Goal: Task Accomplishment & Management: Manage account settings

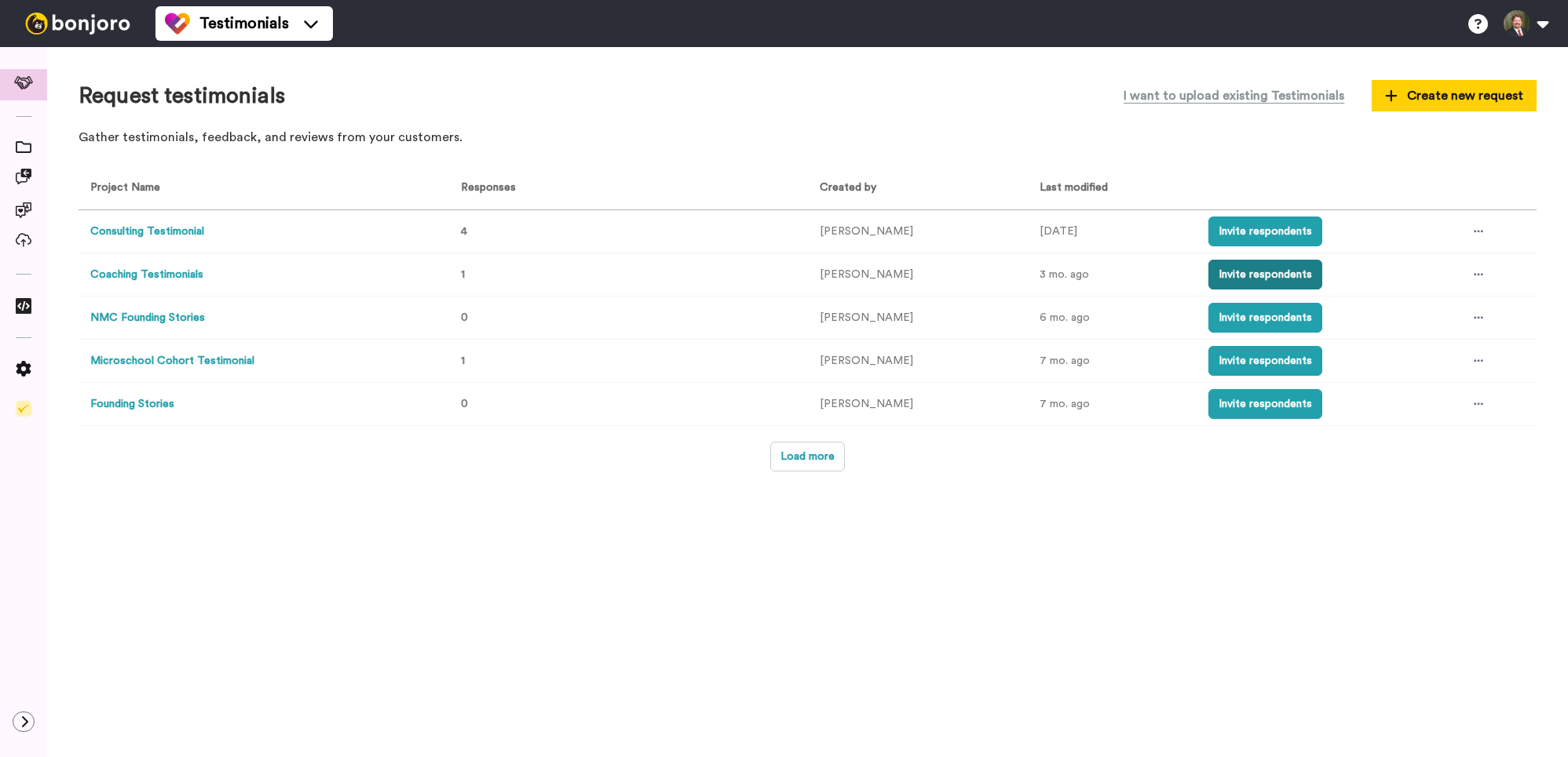
click at [1287, 272] on button "Invite respondents" at bounding box center [1265, 274] width 114 height 29
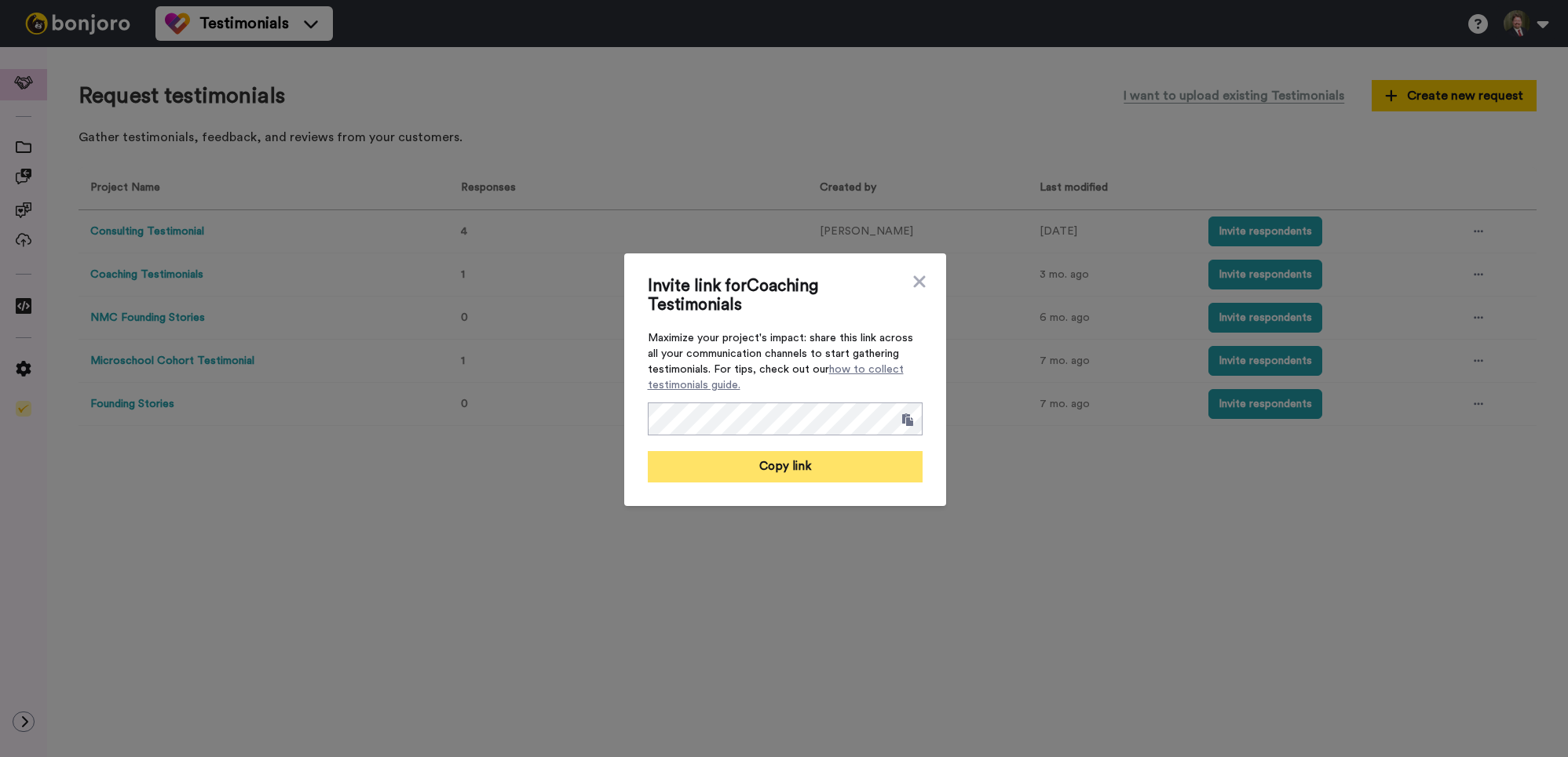
click at [789, 463] on button "Copy link" at bounding box center [785, 467] width 275 height 31
click at [917, 283] on icon at bounding box center [918, 281] width 12 height 12
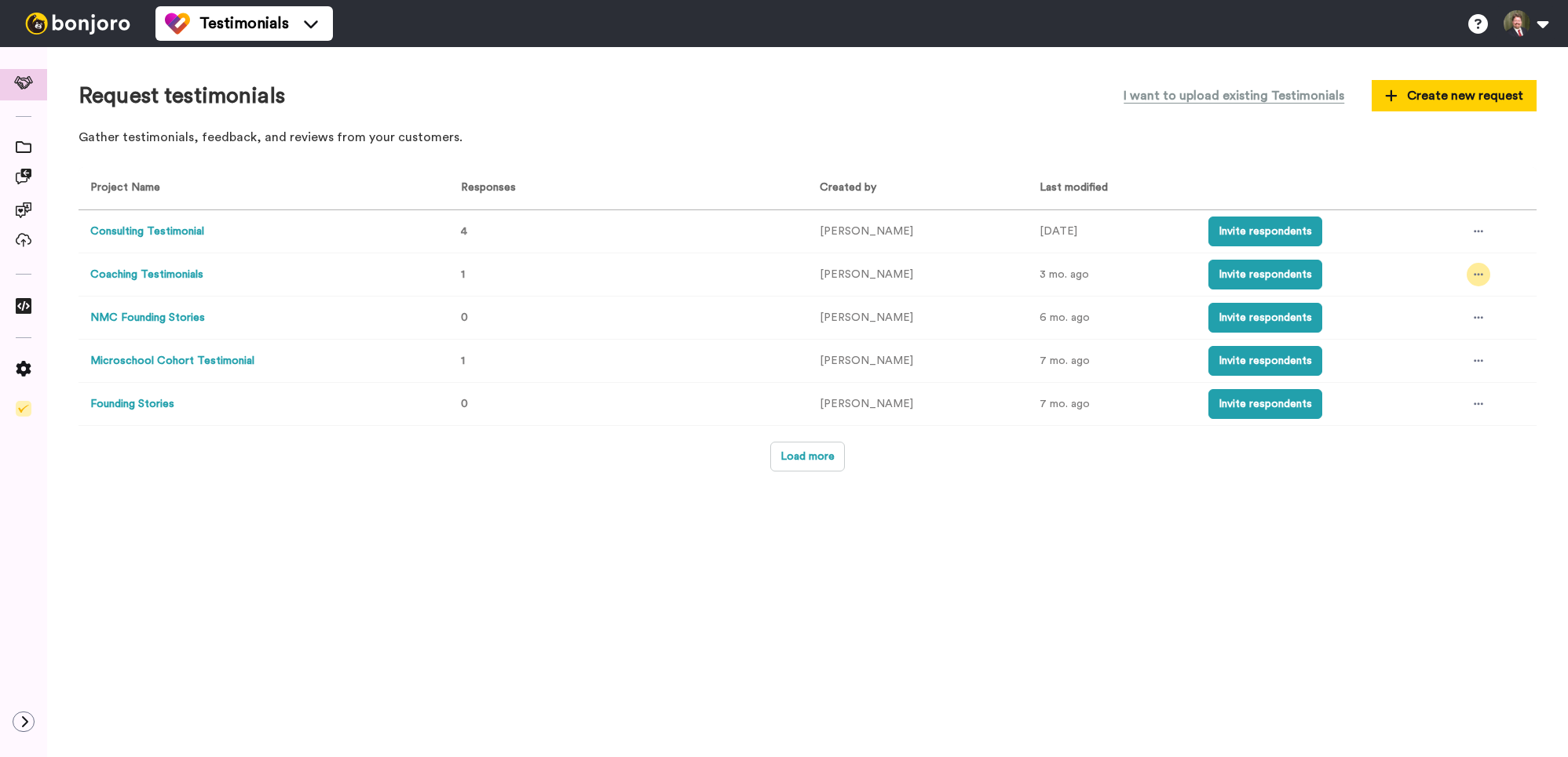
click at [1481, 270] on icon at bounding box center [1479, 275] width 9 height 11
click at [1463, 388] on span "Edit project" at bounding box center [1444, 389] width 61 height 11
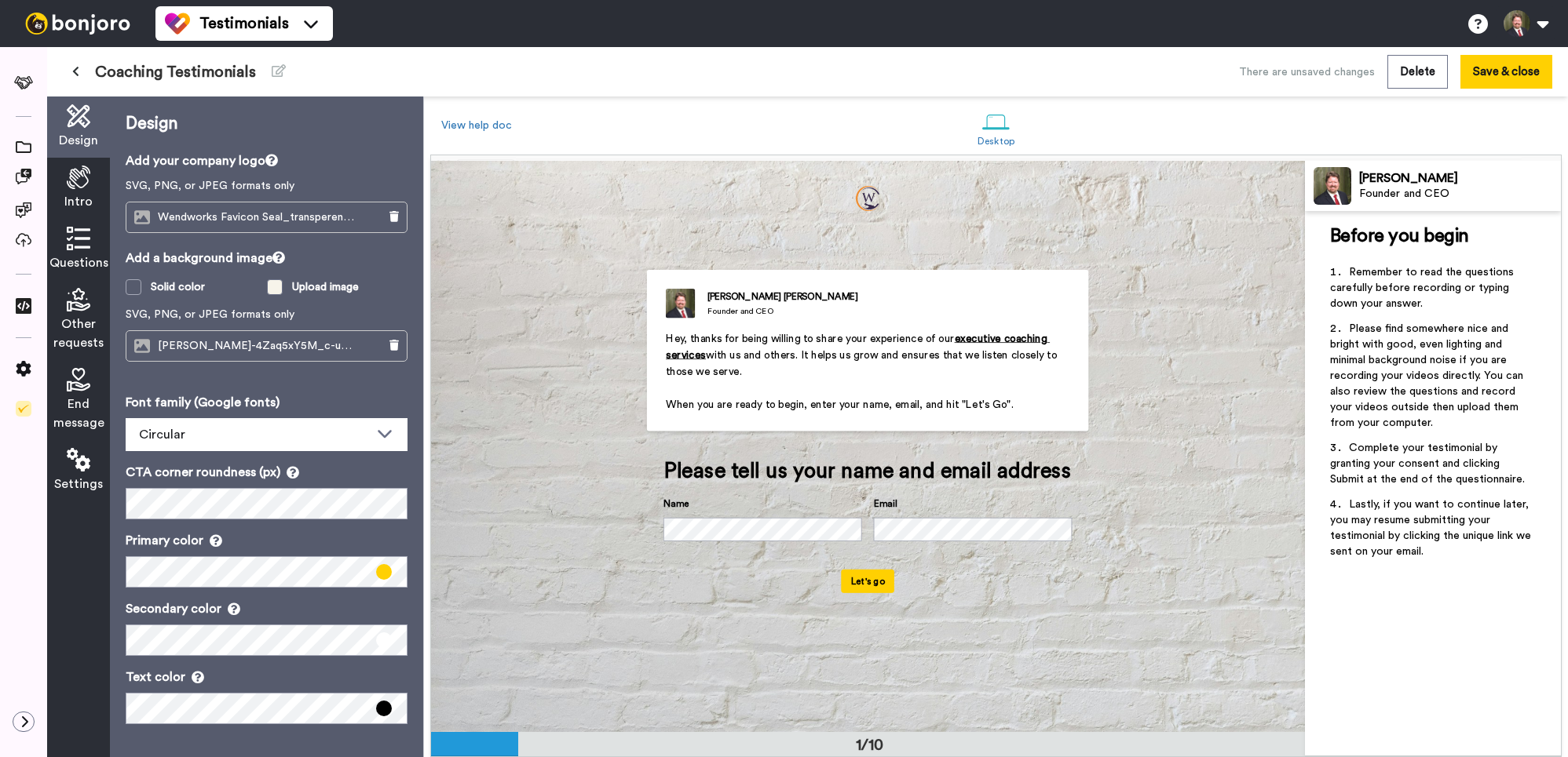
scroll to position [1, 0]
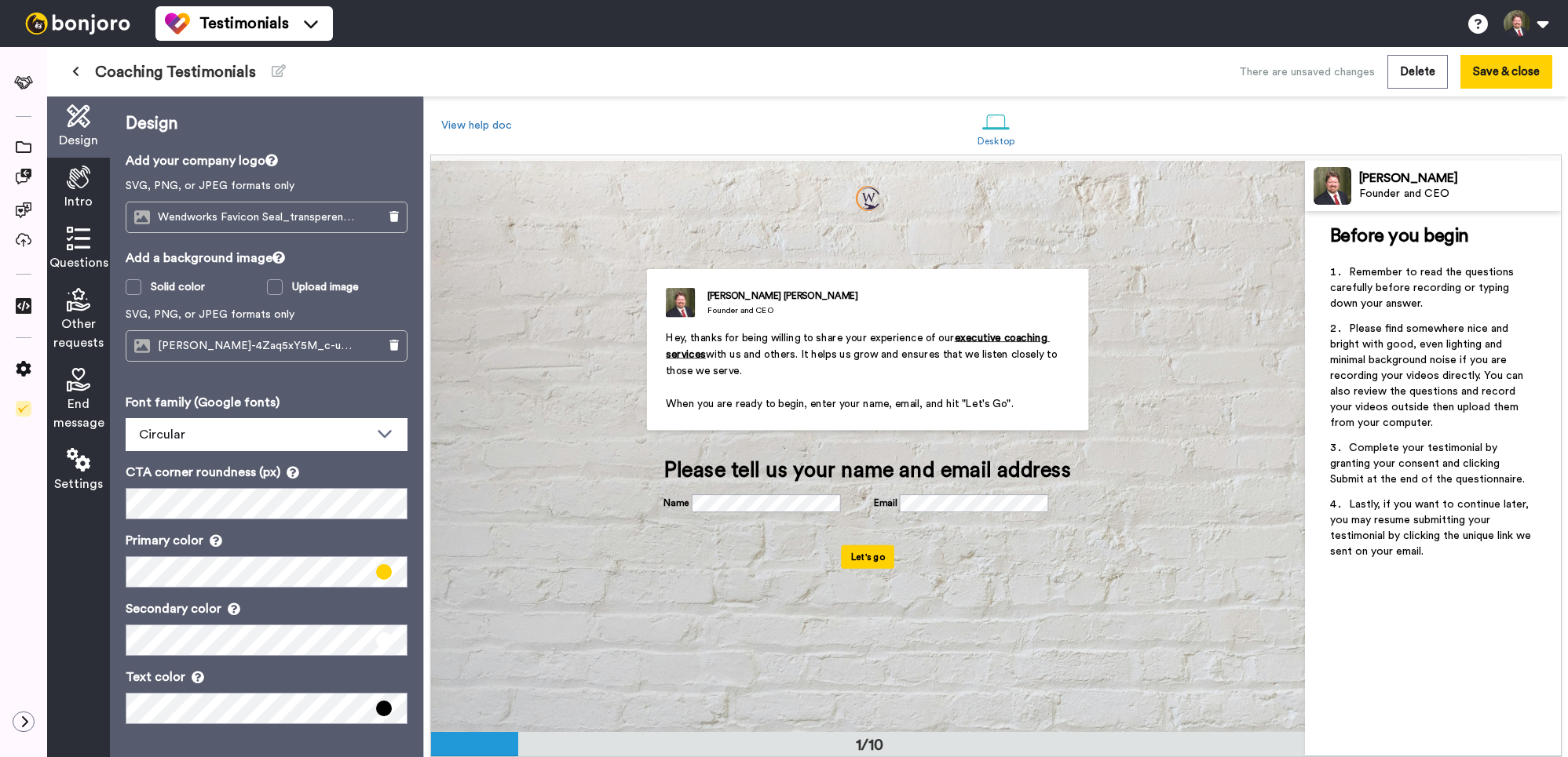
drag, startPoint x: 102, startPoint y: 231, endPoint x: 94, endPoint y: 234, distance: 8.5
click at [99, 232] on div "Questions" at bounding box center [78, 249] width 63 height 62
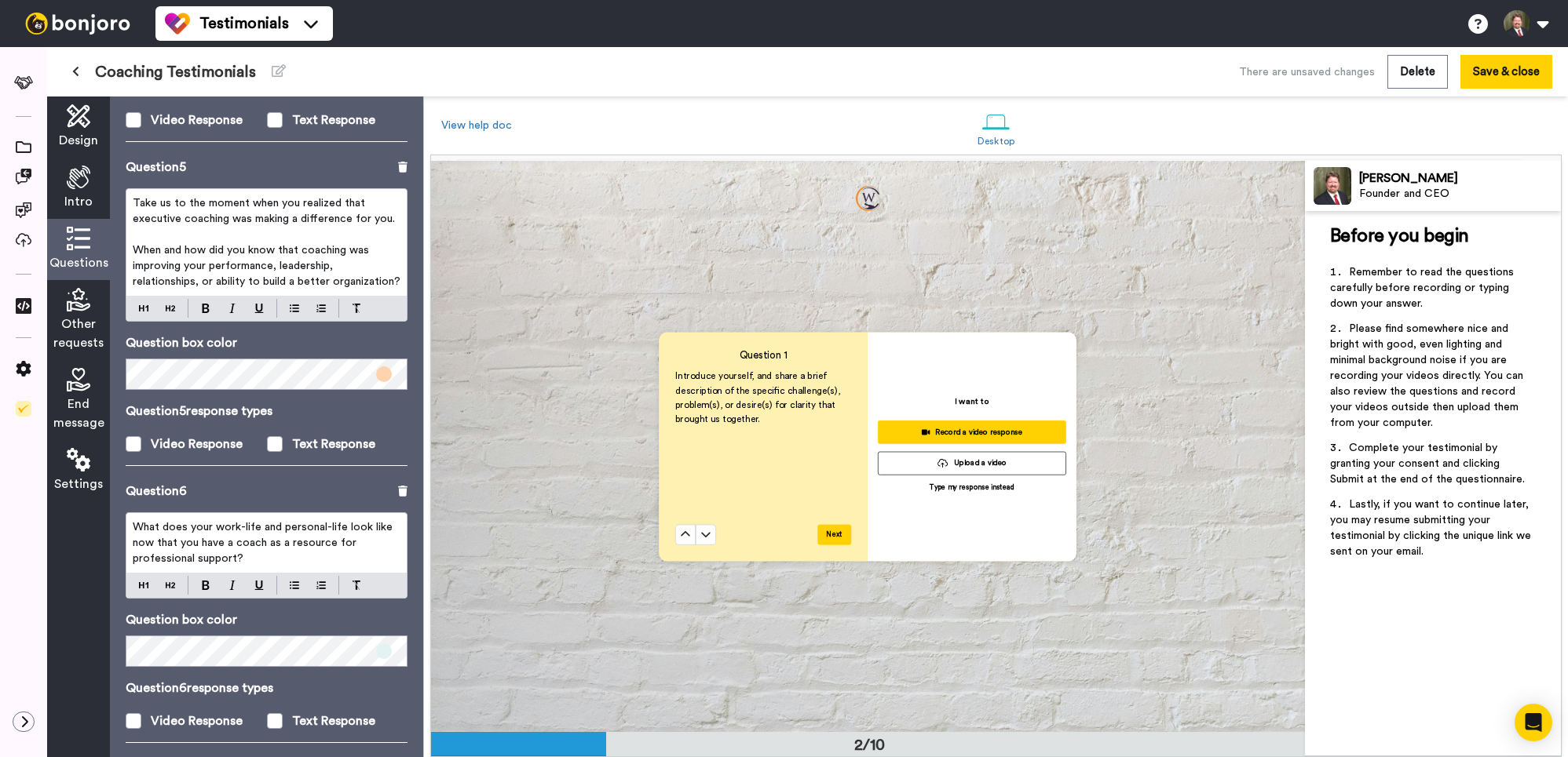
scroll to position [1220, 0]
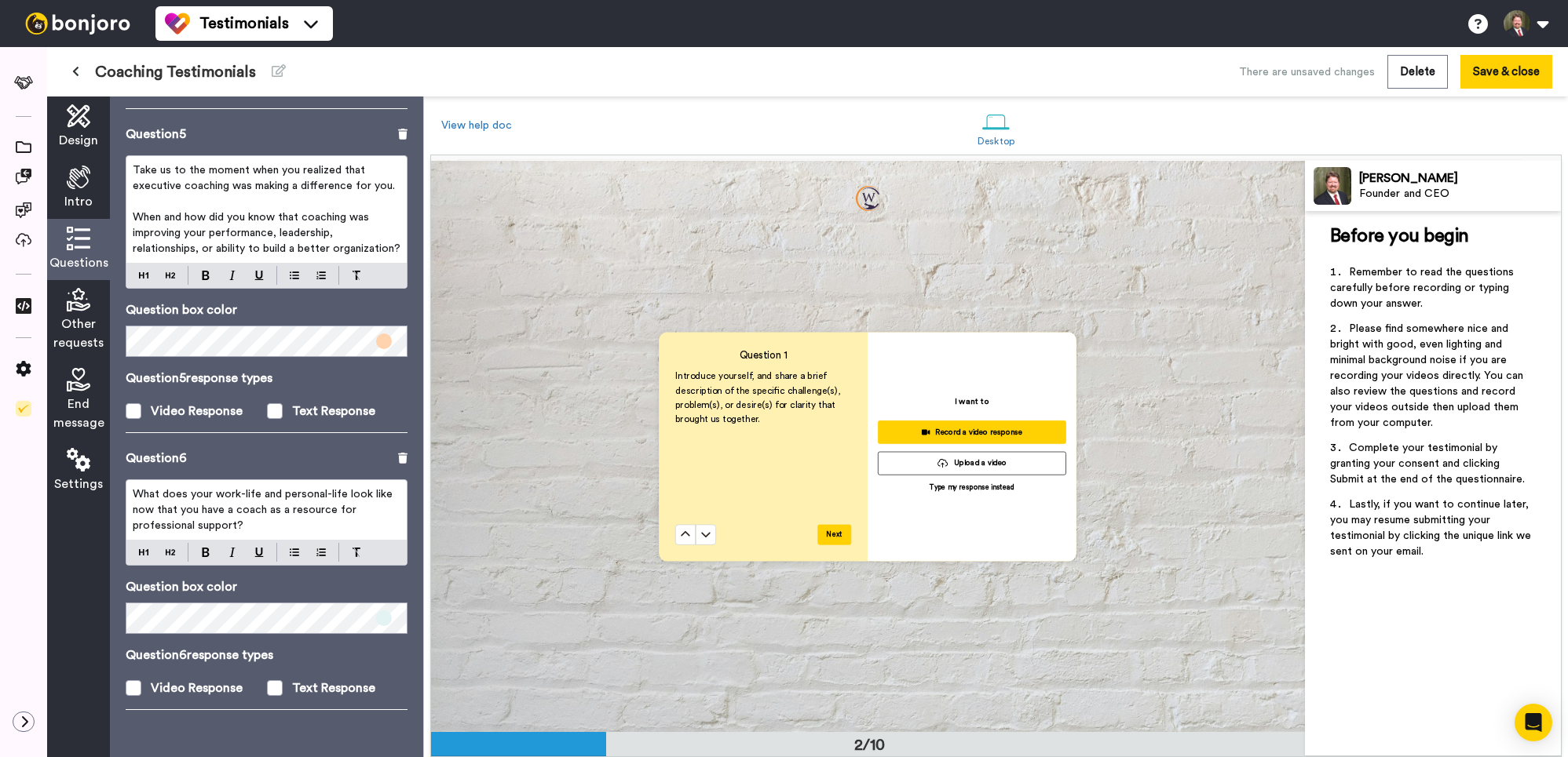
click at [74, 23] on img at bounding box center [77, 24] width 118 height 22
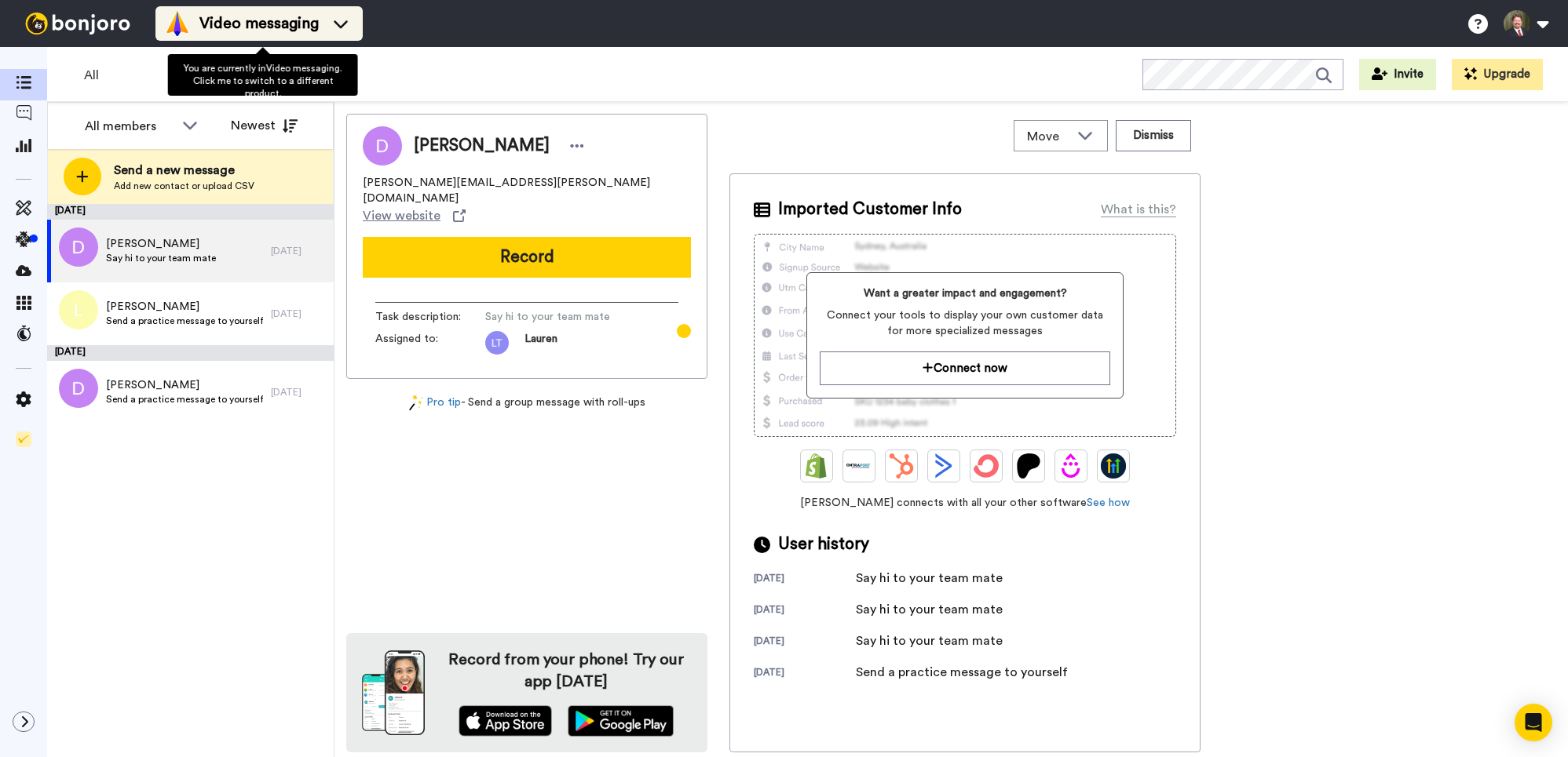
click at [318, 19] on span "Video messaging" at bounding box center [259, 24] width 120 height 22
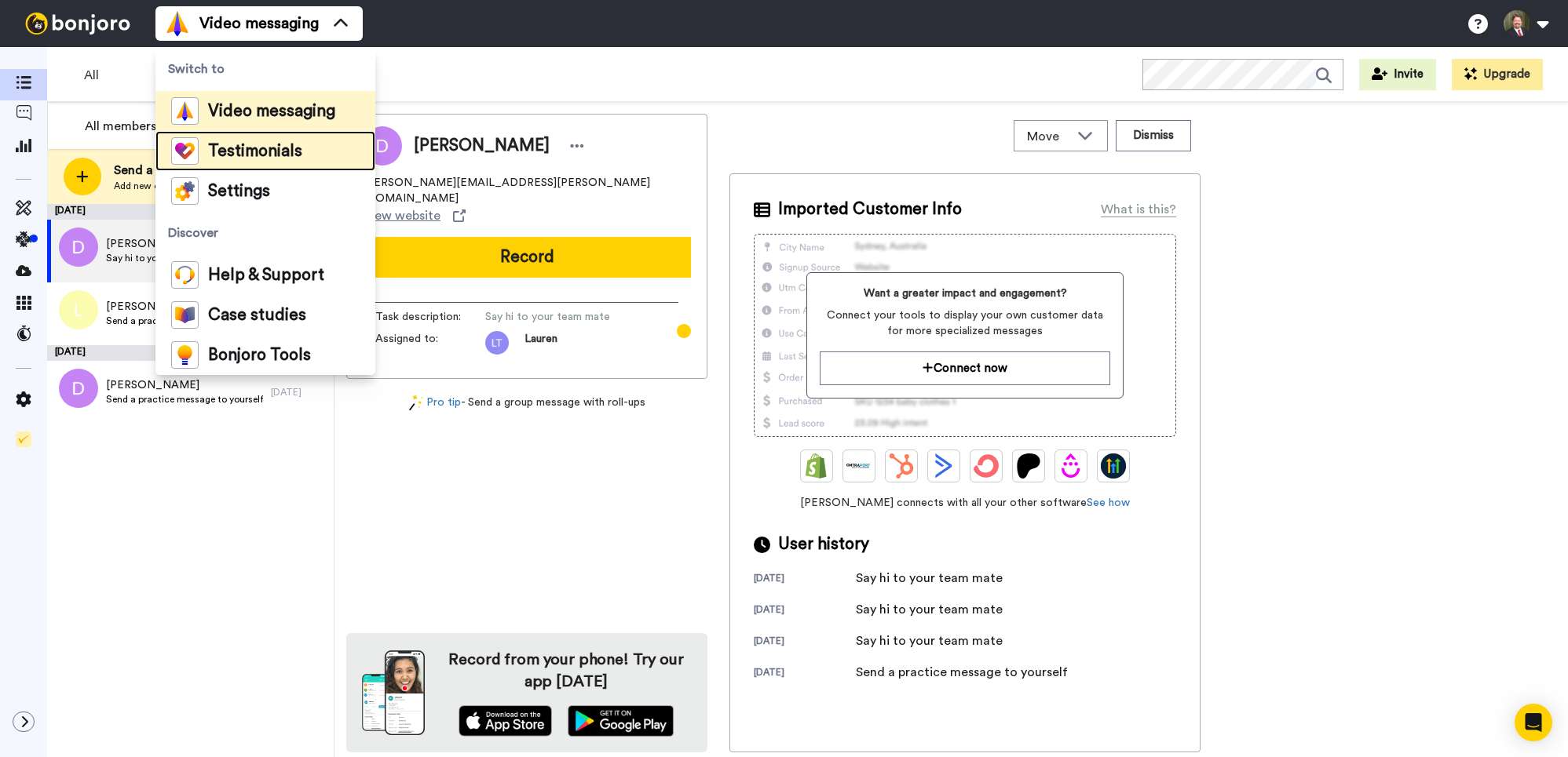
click at [247, 148] on span "Testimonials" at bounding box center [255, 151] width 94 height 16
